Goal: Task Accomplishment & Management: Use online tool/utility

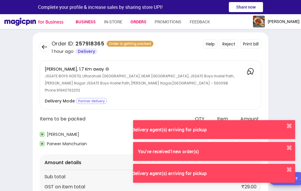
click at [87, 21] on link "Business" at bounding box center [86, 22] width 20 height 11
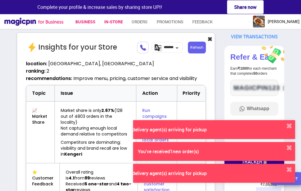
click at [114, 18] on link "In-store" at bounding box center [113, 22] width 19 height 11
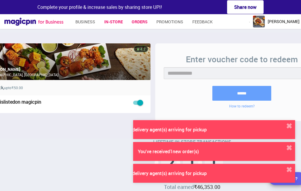
click at [143, 20] on link "Orders" at bounding box center [140, 22] width 16 height 11
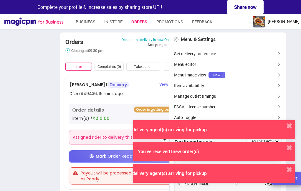
click at [109, 63] on div "Complaints (0)" at bounding box center [109, 67] width 29 height 8
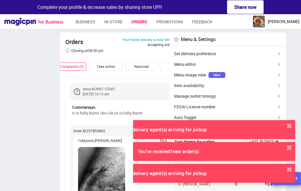
scroll to position [0, 76]
click at [86, 20] on link "Business" at bounding box center [85, 22] width 20 height 11
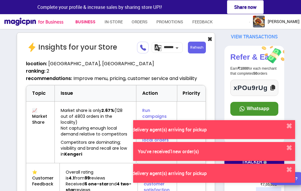
scroll to position [1371, 208]
click at [205, 21] on link "Feedback" at bounding box center [203, 22] width 20 height 11
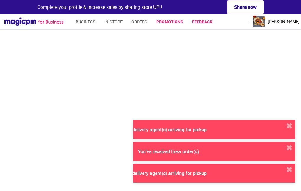
click at [178, 22] on link "Promotions" at bounding box center [170, 22] width 27 height 11
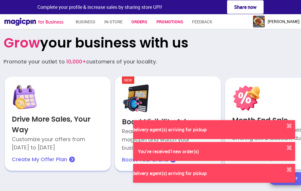
click at [143, 22] on link "Orders" at bounding box center [140, 22] width 16 height 11
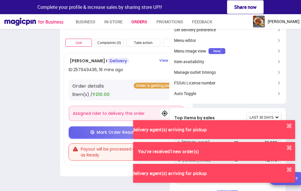
scroll to position [25, 0]
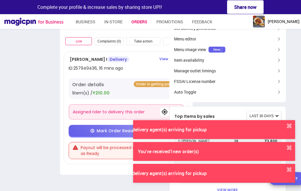
click at [116, 71] on div "ID: 257949436 , 16 mins ago" at bounding box center [96, 68] width 55 height 6
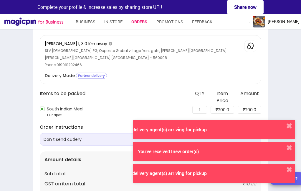
click at [254, 45] on icon at bounding box center [250, 46] width 5 height 6
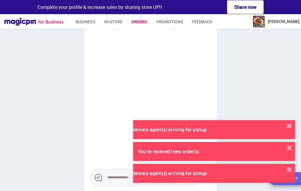
scroll to position [19, 0]
click at [288, 128] on button "✖" at bounding box center [289, 126] width 12 height 12
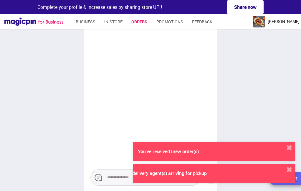
click at [287, 147] on button "✖" at bounding box center [289, 148] width 12 height 12
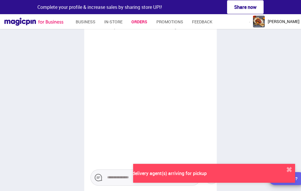
click at [286, 169] on button "✖" at bounding box center [289, 170] width 12 height 12
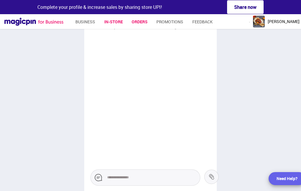
click at [114, 19] on link "In-store" at bounding box center [113, 22] width 19 height 11
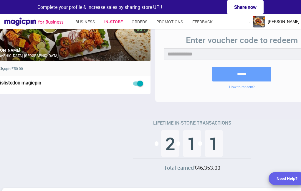
click at [115, 20] on link "In-store" at bounding box center [113, 22] width 19 height 11
click at [144, 21] on link "Orders" at bounding box center [140, 22] width 16 height 11
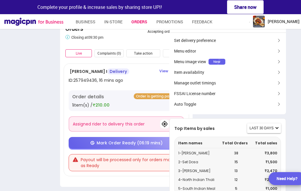
scroll to position [23, 0]
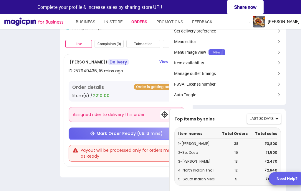
click at [277, 118] on span "button" at bounding box center [277, 118] width 4 height 4
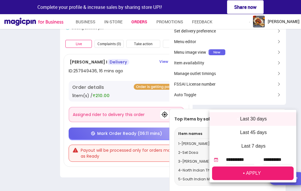
click at [251, 95] on div at bounding box center [150, 95] width 301 height 191
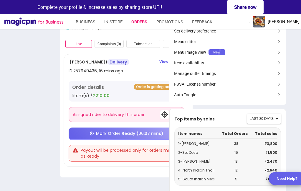
click at [151, 70] on div "ID: 257949436 , 16 mins ago" at bounding box center [114, 71] width 91 height 6
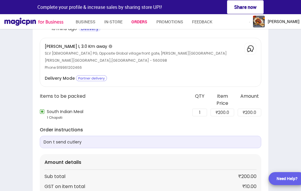
click at [164, 58] on div "SLV [DEMOGRAPHIC_DATA] PG , Opposite Global village front gate, [PERSON_NAME][G…" at bounding box center [143, 60] width 196 height 21
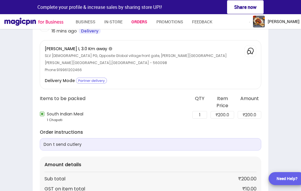
scroll to position [0, 0]
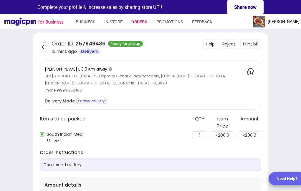
click at [252, 43] on button "Print bill" at bounding box center [251, 44] width 21 height 9
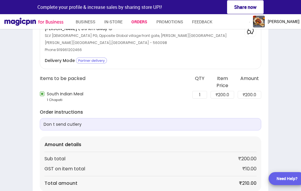
scroll to position [80, 0]
